Goal: Information Seeking & Learning: Learn about a topic

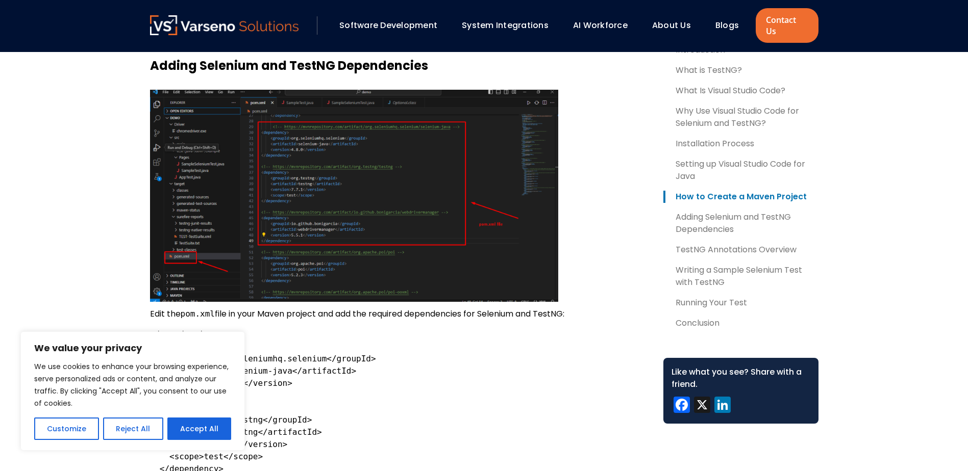
scroll to position [1122, 0]
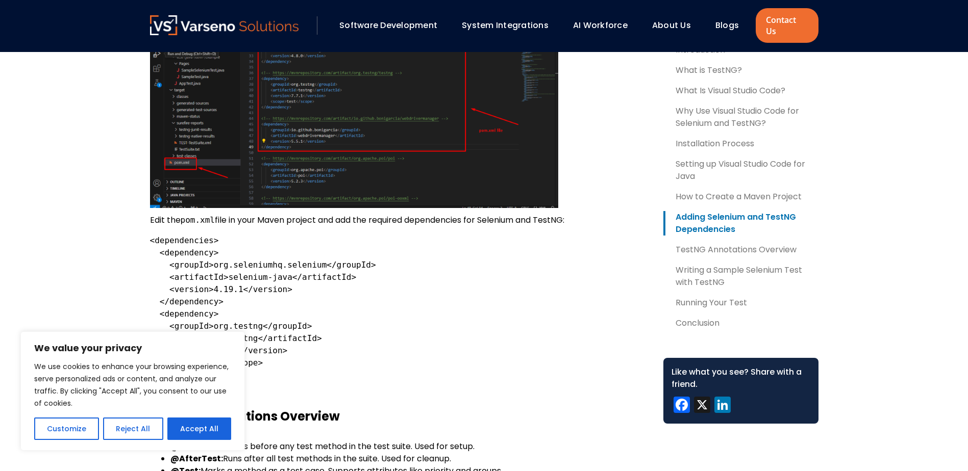
click at [218, 411] on div "We use cookies to enhance your browsing experience, serve personalized ads or c…" at bounding box center [132, 401] width 197 height 80
click at [214, 422] on button "Accept All" at bounding box center [199, 429] width 64 height 22
checkbox input "true"
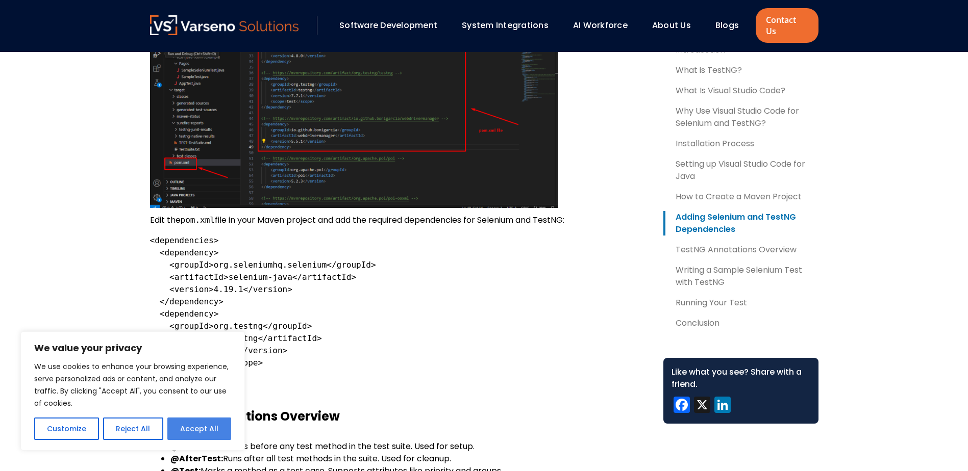
checkbox input "true"
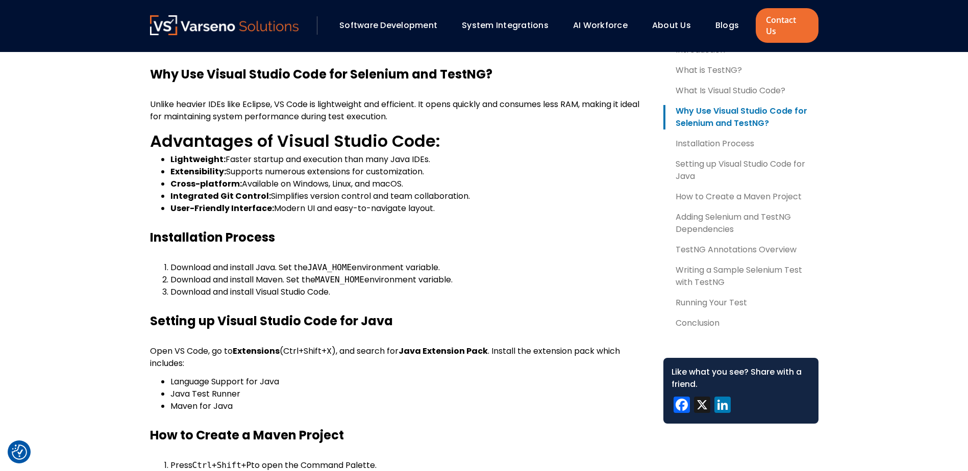
scroll to position [663, 0]
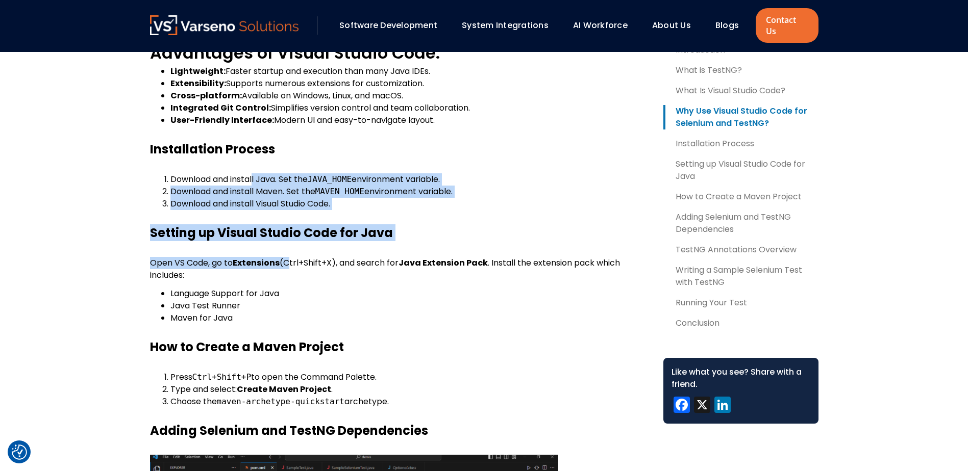
drag, startPoint x: 280, startPoint y: 183, endPoint x: 286, endPoint y: 256, distance: 73.2
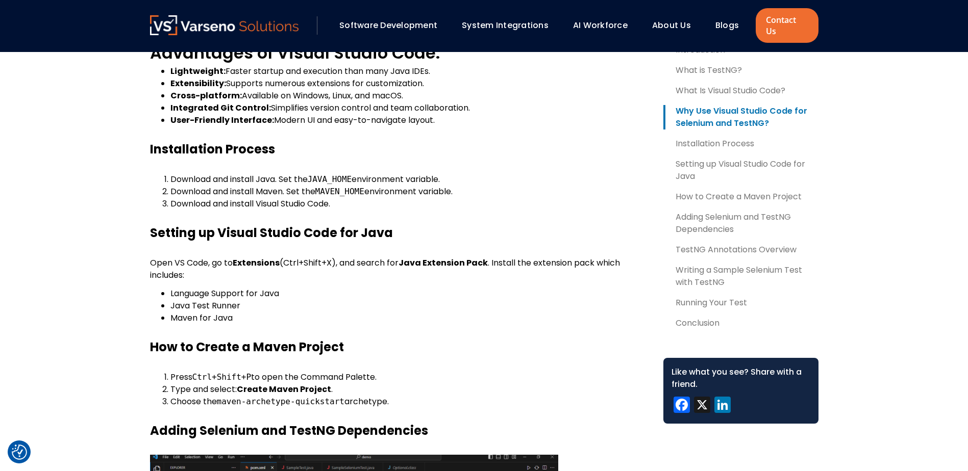
drag, startPoint x: 286, startPoint y: 256, endPoint x: 281, endPoint y: 290, distance: 34.6
click at [281, 300] on li "Java Test Runner" at bounding box center [408, 306] width 476 height 12
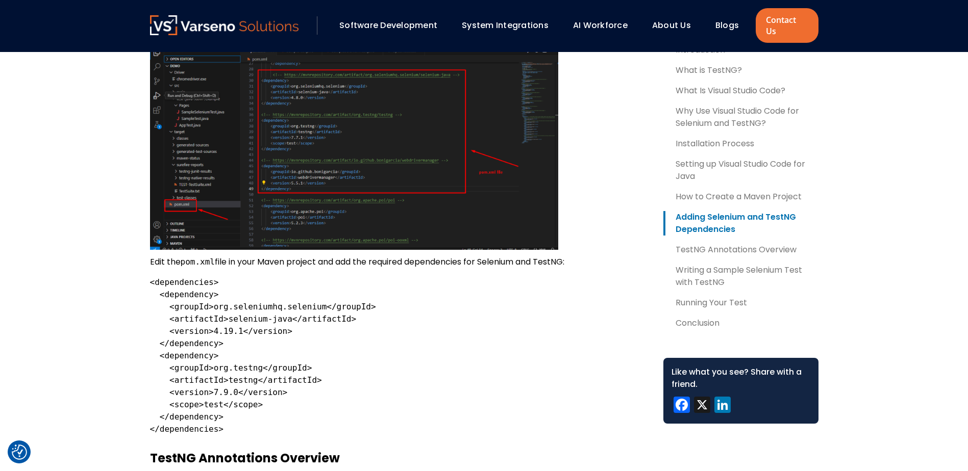
scroll to position [1071, 0]
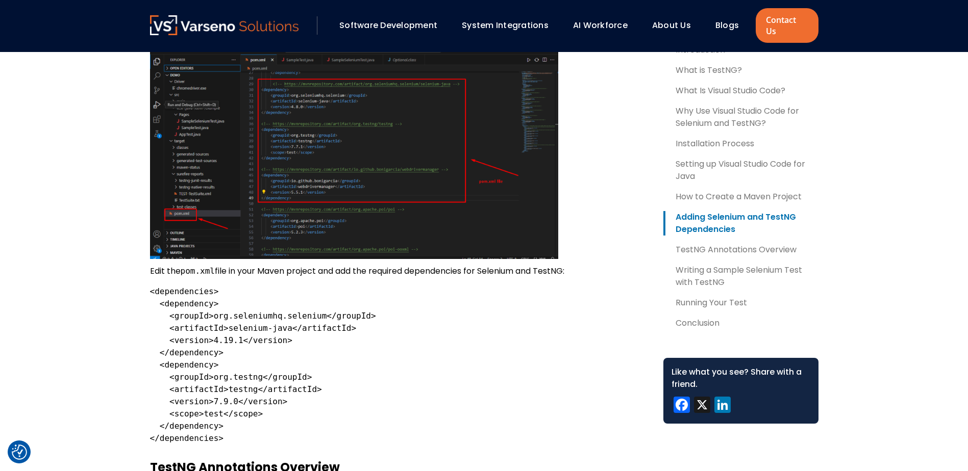
drag, startPoint x: 279, startPoint y: 432, endPoint x: 273, endPoint y: 434, distance: 5.8
click at [277, 433] on pre "<dependencies> <dependency> <groupId>org.seleniumhq.selenium</groupId> <artifac…" at bounding box center [398, 365] width 497 height 159
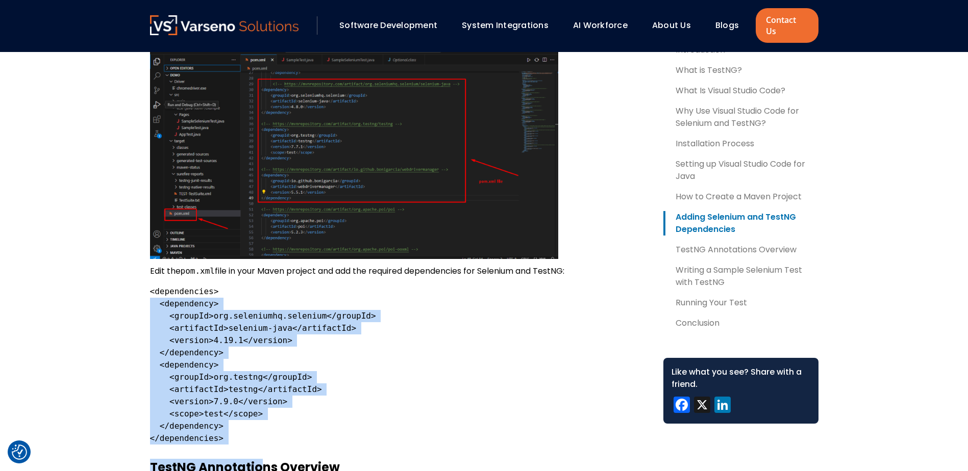
drag, startPoint x: 259, startPoint y: 435, endPoint x: 122, endPoint y: 293, distance: 197.4
click at [122, 293] on section "Table of Contents Introduction What is TestNG? What Is Visual Studio Code? Why …" at bounding box center [484, 379] width 968 height 2135
drag, startPoint x: 122, startPoint y: 293, endPoint x: 161, endPoint y: 300, distance: 39.5
click at [142, 292] on div "Table of Contents Introduction What is TestNG? What Is Visual Studio Code? Why …" at bounding box center [484, 379] width 689 height 2135
drag, startPoint x: 218, startPoint y: 407, endPoint x: 155, endPoint y: 298, distance: 125.7
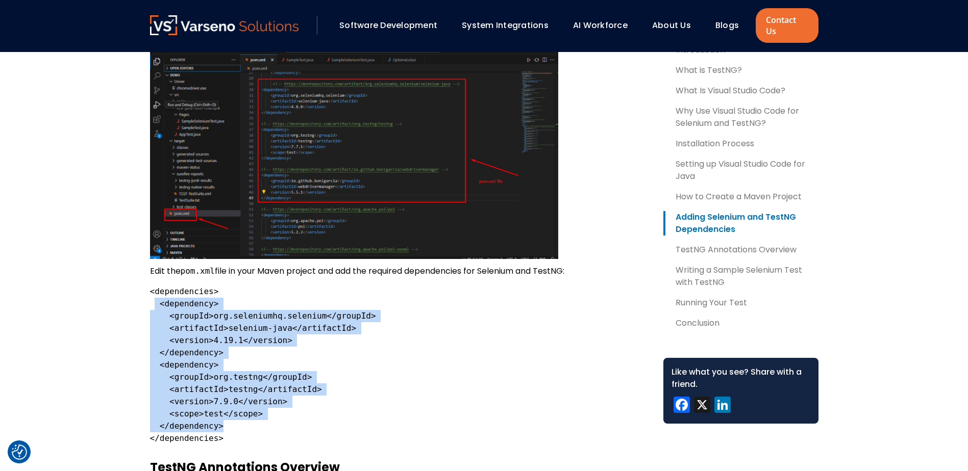
click at [155, 298] on pre "<dependencies> <dependency> <groupId>org.seleniumhq.selenium</groupId> <artifac…" at bounding box center [398, 365] width 497 height 159
copy code "<dependency> <groupId>org.seleniumhq.selenium</groupId> <artifactId>selenium-ja…"
drag, startPoint x: 256, startPoint y: 397, endPoint x: 251, endPoint y: 404, distance: 7.7
click at [256, 397] on pre "<dependencies> <dependency> <groupId>org.seleniumhq.selenium</groupId> <artifac…" at bounding box center [398, 365] width 497 height 159
drag, startPoint x: 226, startPoint y: 425, endPoint x: 142, endPoint y: 281, distance: 167.1
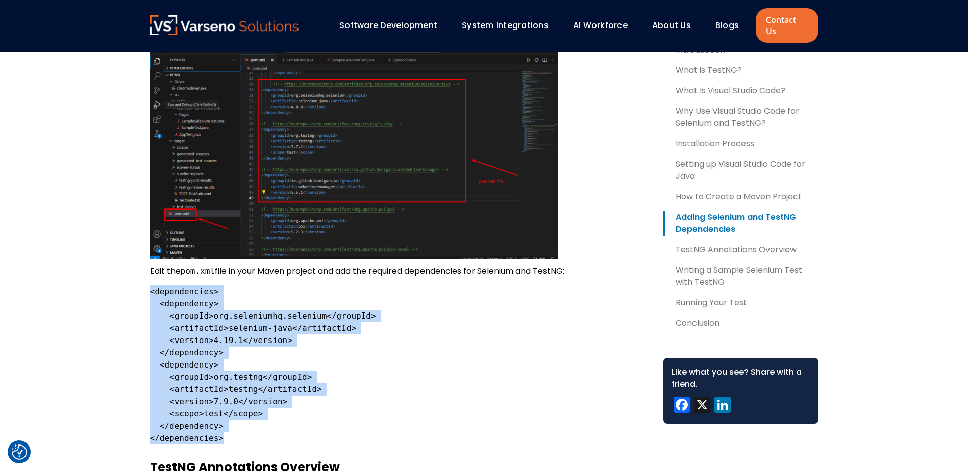
click at [142, 281] on div "Table of Contents Introduction What is TestNG? What Is Visual Studio Code? Why …" at bounding box center [484, 379] width 689 height 2135
copy code "<dependencies> <dependency> <groupId>org.seleniumhq.selenium</groupId> <artifac…"
click at [436, 308] on pre "<dependencies> <dependency> <groupId>org.seleniumhq.selenium</groupId> <artifac…" at bounding box center [398, 365] width 497 height 159
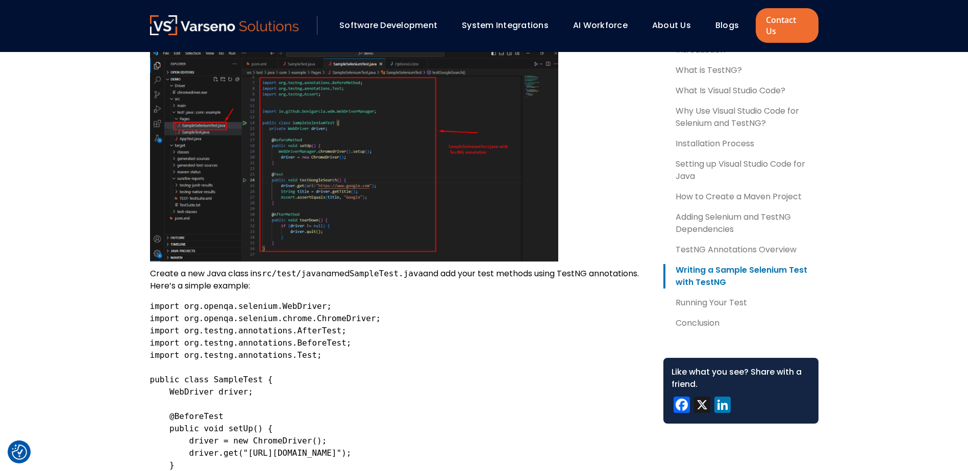
scroll to position [1632, 0]
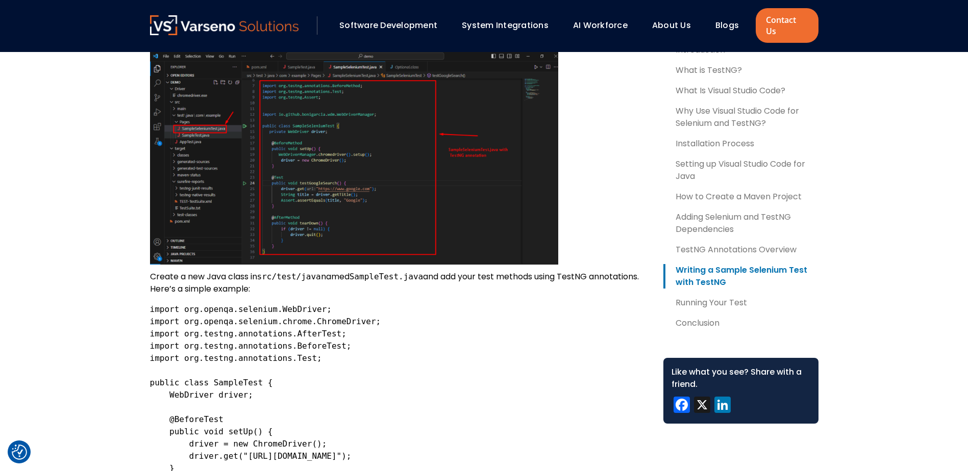
click at [312, 305] on code "import org.openqa.selenium.WebDriver; import org.openqa.selenium.chrome.ChromeD…" at bounding box center [275, 463] width 250 height 316
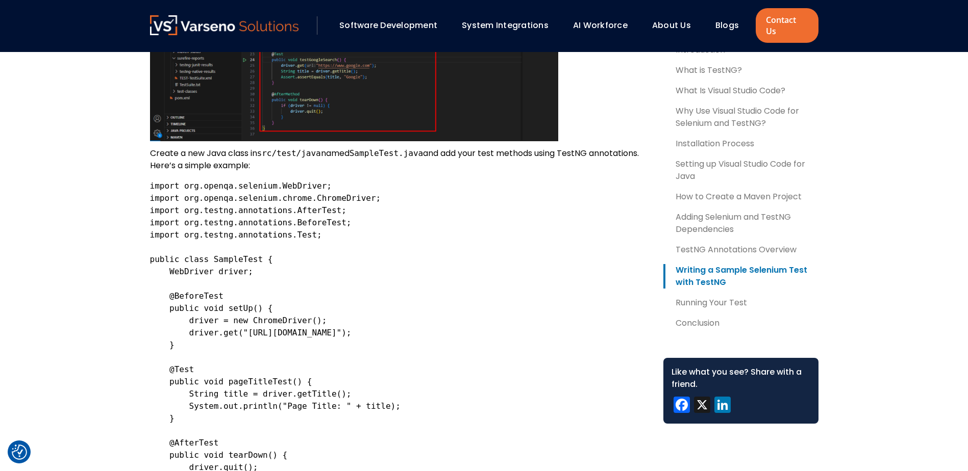
scroll to position [1887, 0]
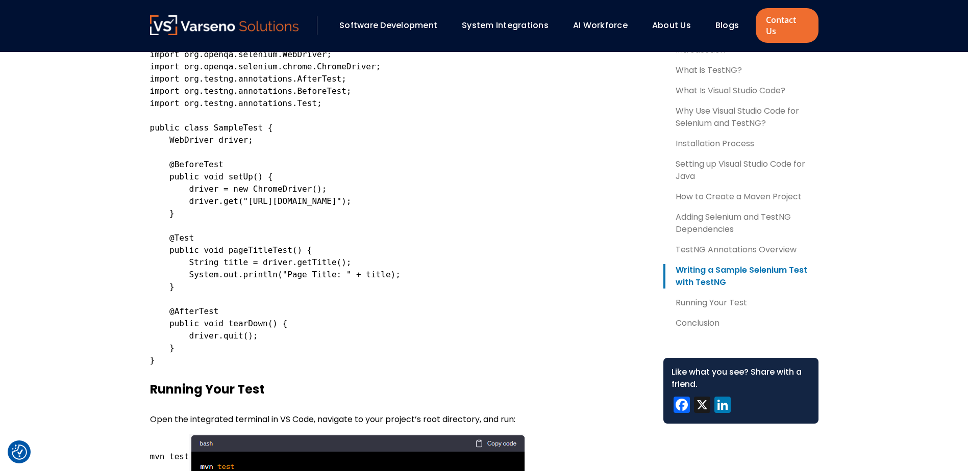
click at [248, 349] on pre "import org.openqa.selenium.WebDriver; import org.openqa.selenium.chrome.ChromeD…" at bounding box center [398, 207] width 497 height 318
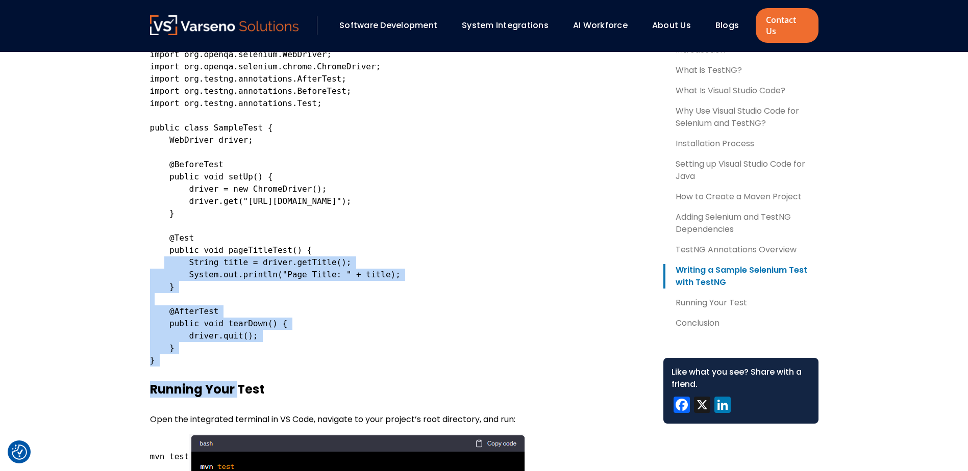
drag, startPoint x: 237, startPoint y: 359, endPoint x: 160, endPoint y: 253, distance: 130.8
drag, startPoint x: 160, startPoint y: 253, endPoint x: 261, endPoint y: 330, distance: 127.0
click at [261, 330] on pre "import org.openqa.selenium.WebDriver; import org.openqa.selenium.chrome.ChromeD…" at bounding box center [398, 207] width 497 height 318
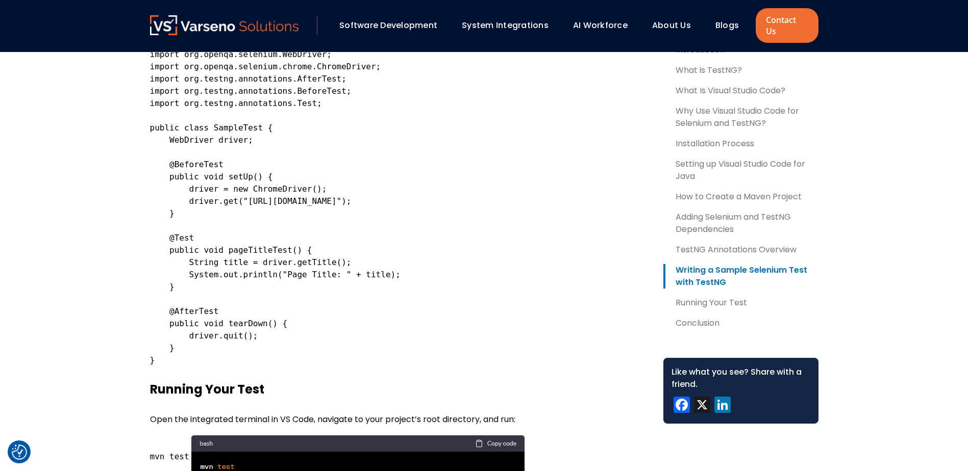
drag, startPoint x: 225, startPoint y: 345, endPoint x: 177, endPoint y: 245, distance: 111.4
click at [177, 245] on pre "import org.openqa.selenium.WebDriver; import org.openqa.selenium.chrome.ChromeD…" at bounding box center [398, 207] width 497 height 318
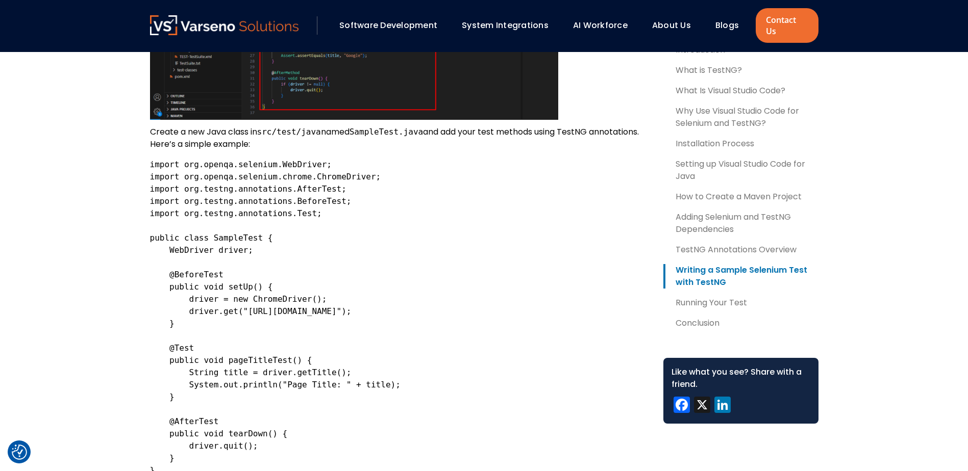
scroll to position [1683, 0]
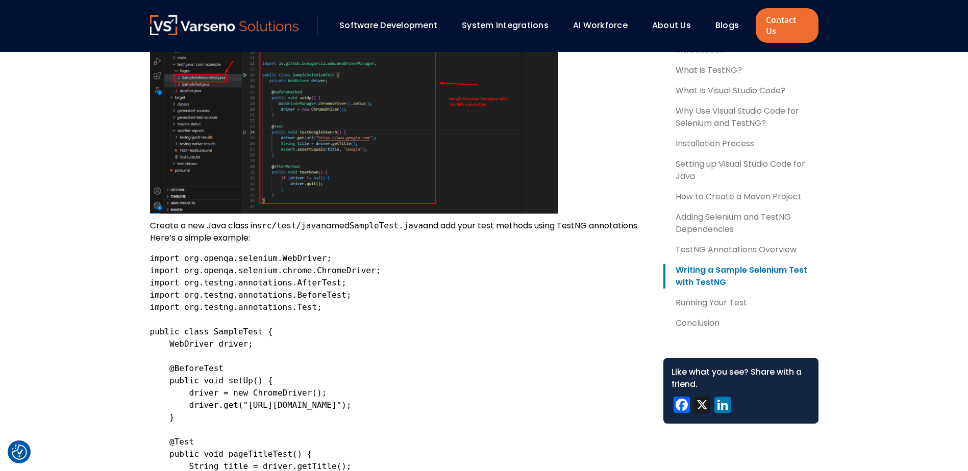
click at [151, 254] on code "import org.openqa.selenium.WebDriver; import org.openqa.selenium.chrome.ChromeD…" at bounding box center [275, 412] width 250 height 316
copy code "import org.openqa.selenium.WebDriver; import org.openqa.selenium.chrome.ChromeD…"
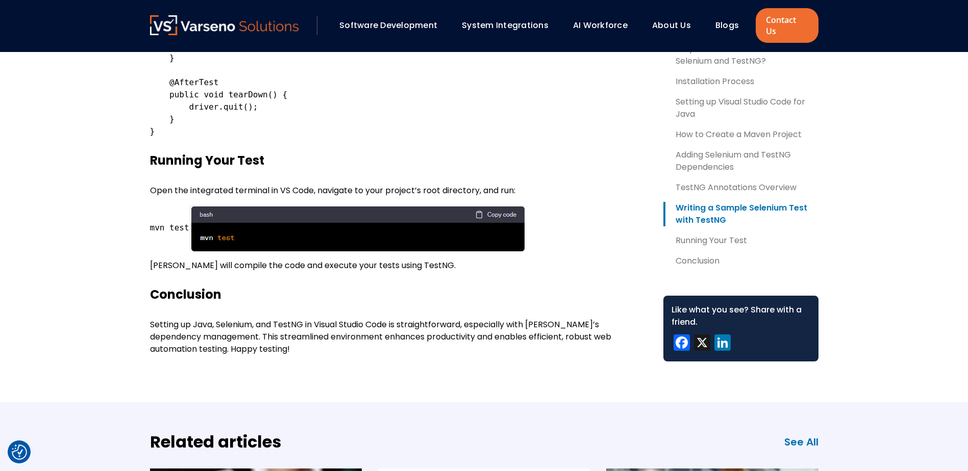
scroll to position [2194, 0]
